Goal: Complete application form

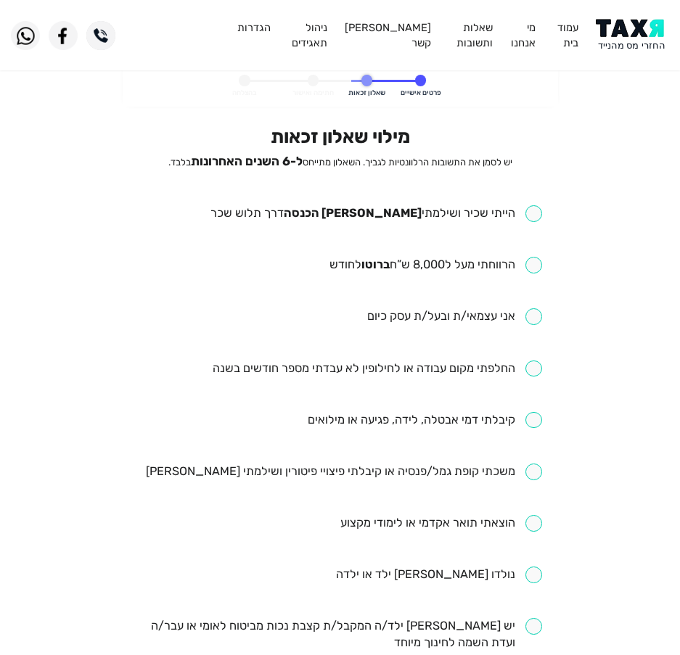
click at [352, 216] on input "checkbox" at bounding box center [376, 213] width 332 height 17
checkbox input "true"
click at [417, 271] on input "checkbox" at bounding box center [436, 265] width 213 height 17
checkbox input "true"
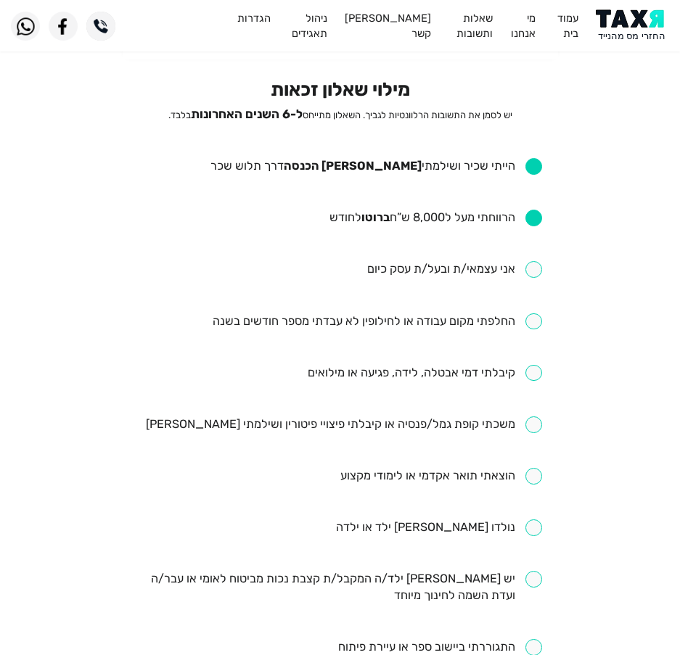
scroll to position [73, 0]
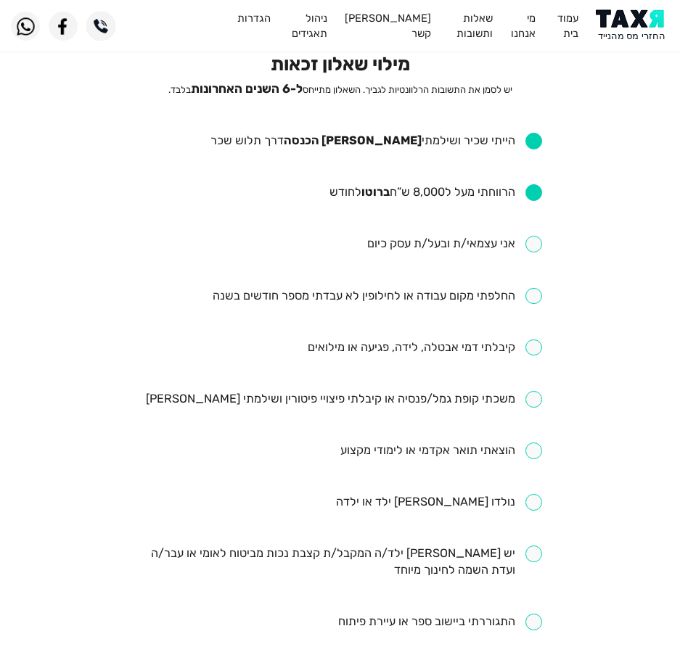
click at [443, 346] on input "checkbox" at bounding box center [425, 348] width 234 height 17
checkbox input "true"
click at [309, 300] on input "checkbox" at bounding box center [378, 296] width 330 height 17
checkbox input "true"
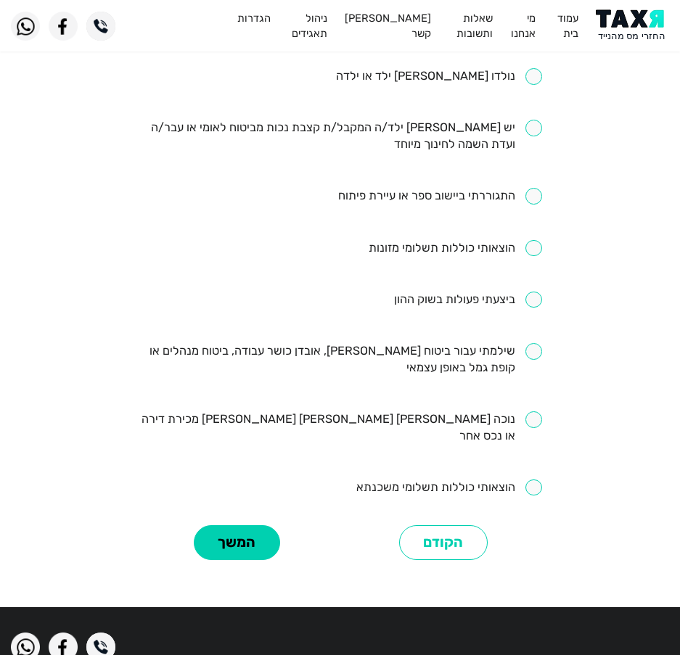
scroll to position [508, 0]
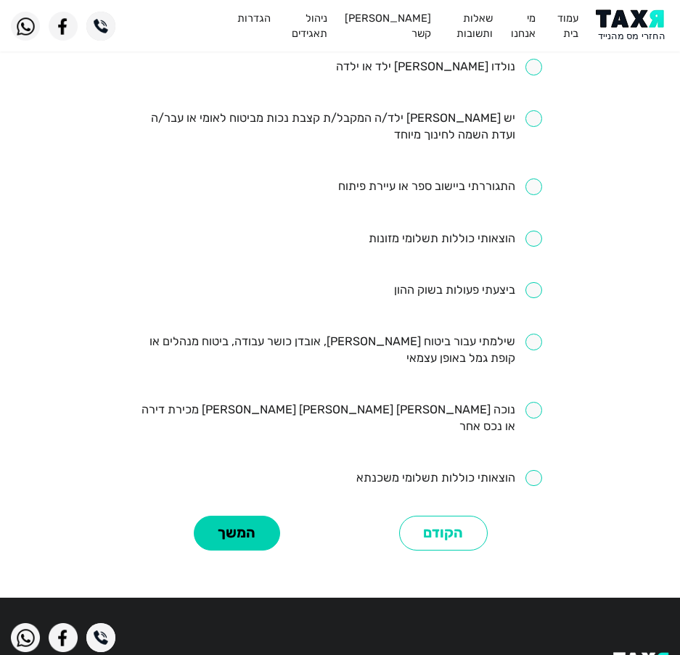
click at [426, 339] on input "checkbox" at bounding box center [340, 350] width 404 height 33
checkbox input "true"
drag, startPoint x: 247, startPoint y: 523, endPoint x: 245, endPoint y: 531, distance: 8.1
click at [245, 531] on button "המשך" at bounding box center [237, 534] width 86 height 36
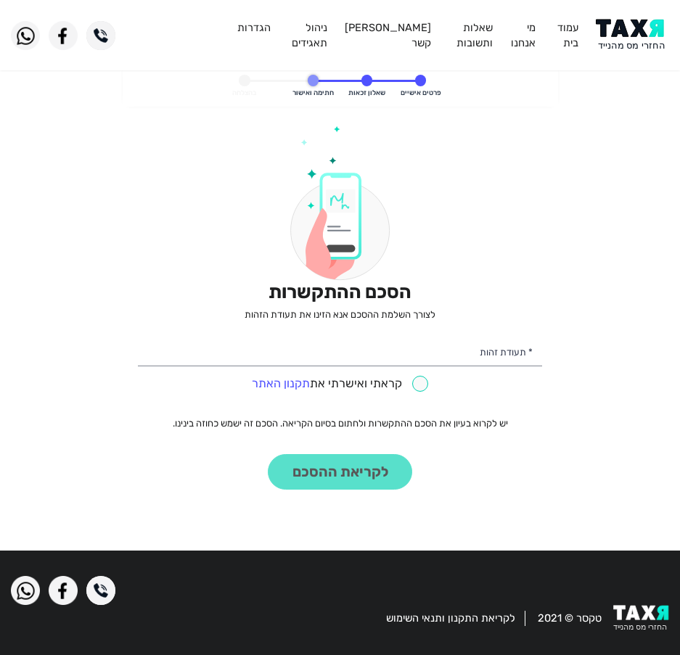
click at [467, 376] on div "קראתי ואישרתי את תקנון האתר" at bounding box center [340, 382] width 404 height 23
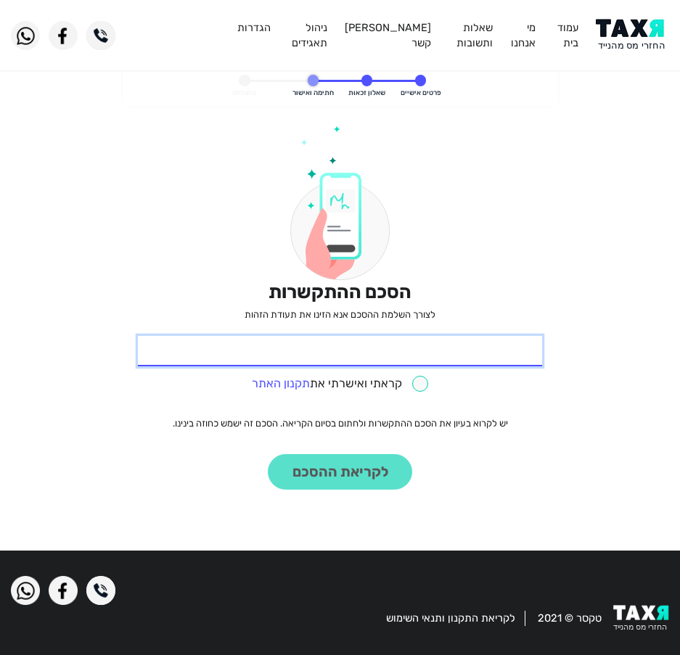
click at [488, 356] on input "* תעודת זהות" at bounding box center [340, 351] width 404 height 30
type input "323034368"
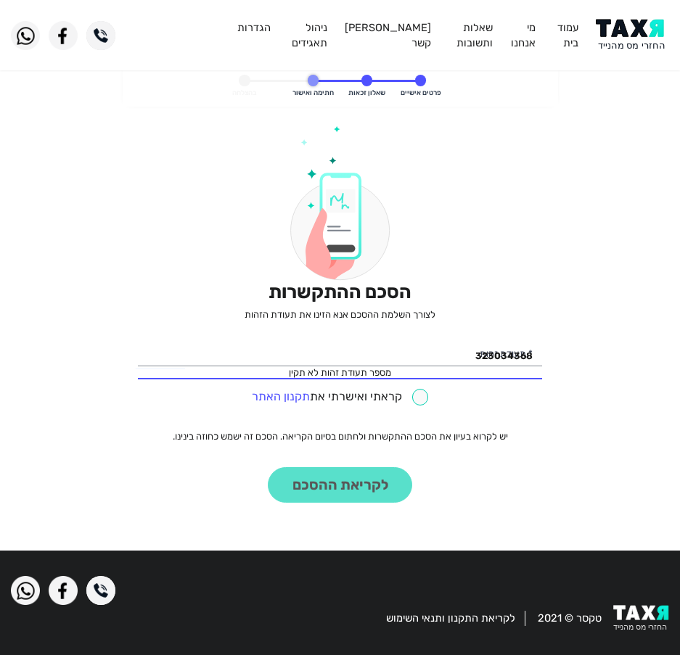
click at [420, 382] on div "323034368 מספר תעודת זהות לא תקין * תעודת זהות קראתי ואישרתי את תקנון האתר" at bounding box center [340, 371] width 404 height 70
click at [410, 380] on span at bounding box center [340, 378] width 404 height 1
click at [408, 405] on input "checkbox" at bounding box center [340, 397] width 177 height 17
checkbox input "true"
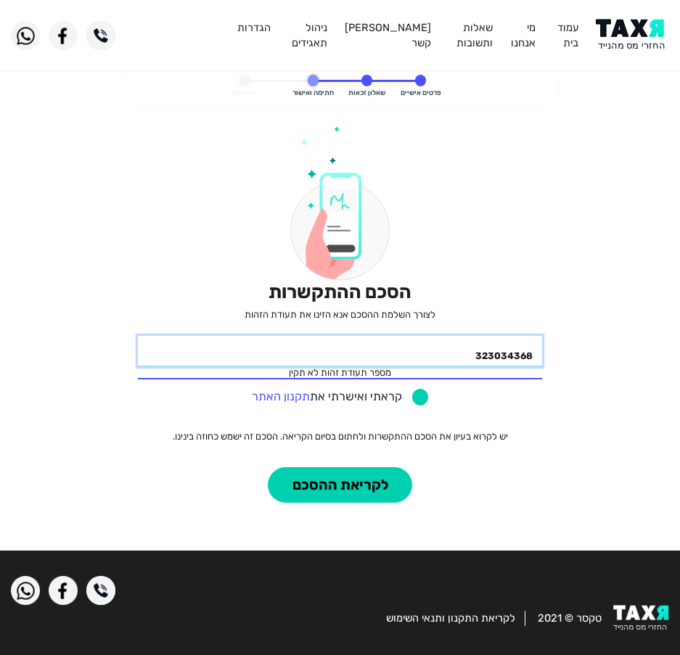
click at [418, 341] on input "323034368" at bounding box center [340, 351] width 404 height 30
click at [530, 349] on input "323034368" at bounding box center [340, 351] width 404 height 30
click at [492, 353] on input "323034368" at bounding box center [340, 351] width 404 height 30
type input "32034368"
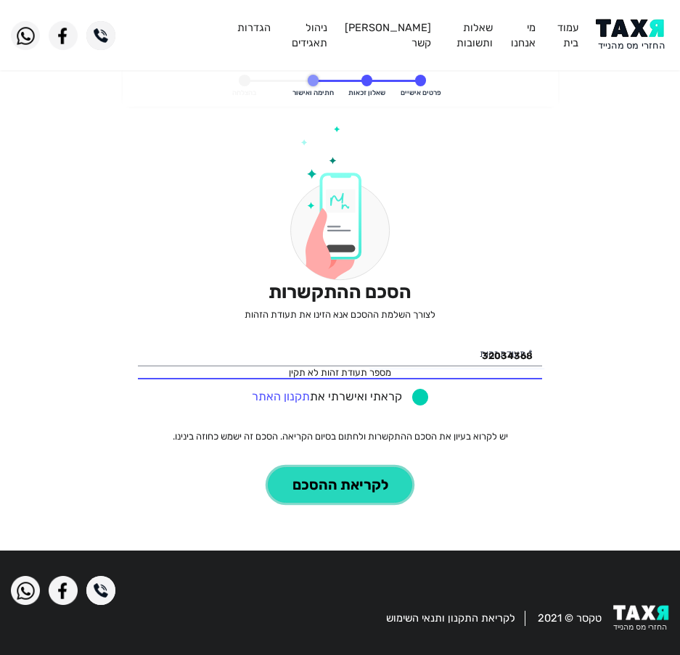
click at [374, 490] on button "לקריאת ההסכם" at bounding box center [340, 485] width 144 height 36
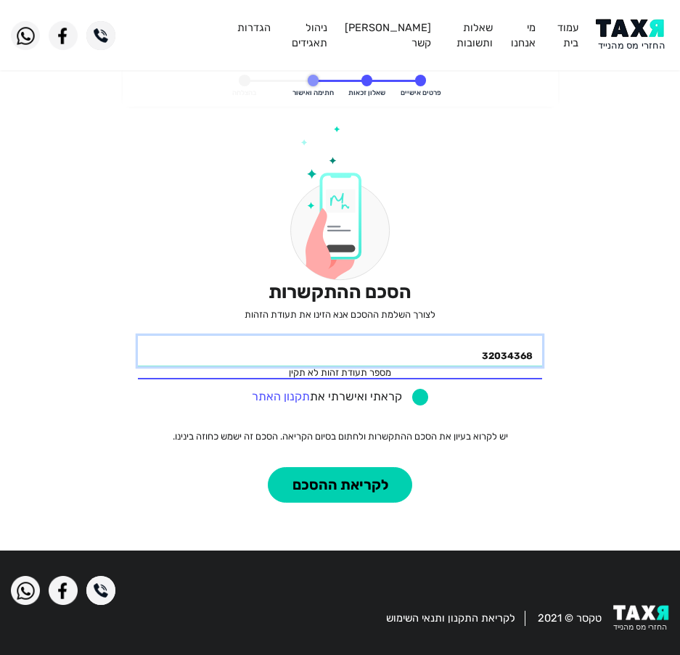
click at [379, 356] on input "32034368" at bounding box center [340, 351] width 404 height 30
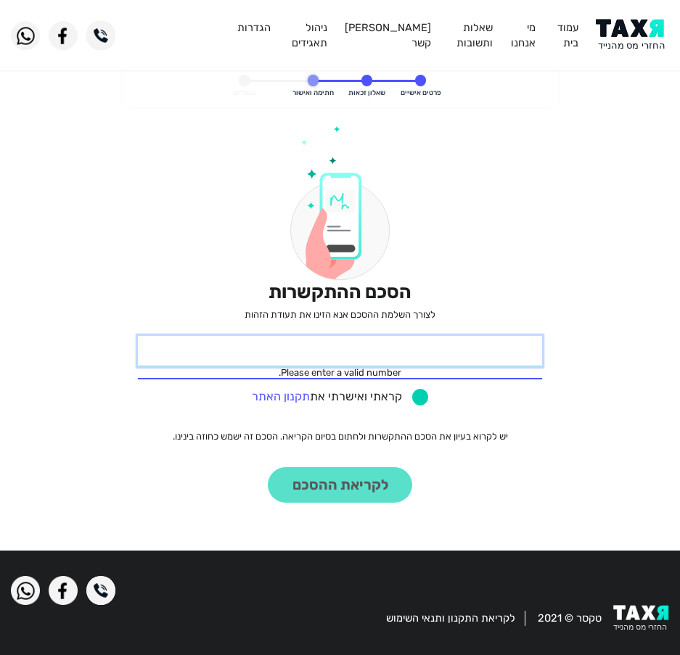
click at [423, 365] on input "* תעודת זהות" at bounding box center [340, 351] width 404 height 30
